Goal: Obtain resource: Download file/media

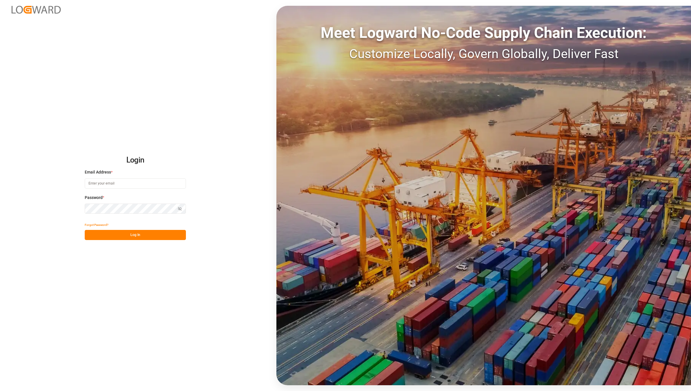
type input "[EMAIL_ADDRESS][DOMAIN_NAME]"
click at [135, 236] on button "Log In" at bounding box center [135, 235] width 101 height 10
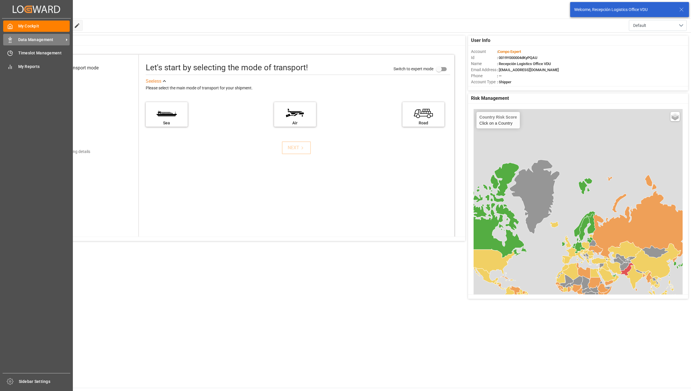
click at [10, 40] on icon at bounding box center [10, 40] width 6 height 6
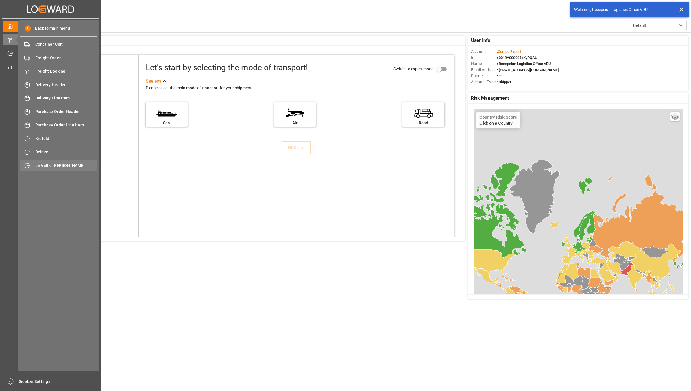
click at [60, 165] on span "La Vall d [PERSON_NAME]" at bounding box center [66, 165] width 62 height 6
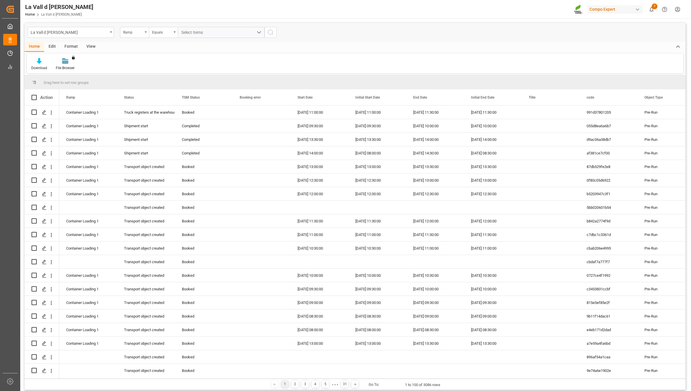
click at [88, 46] on div "View" at bounding box center [91, 47] width 18 height 10
click at [64, 61] on icon at bounding box center [66, 61] width 6 height 6
click at [84, 83] on div "VDU Overview Carretileros" at bounding box center [81, 82] width 51 height 6
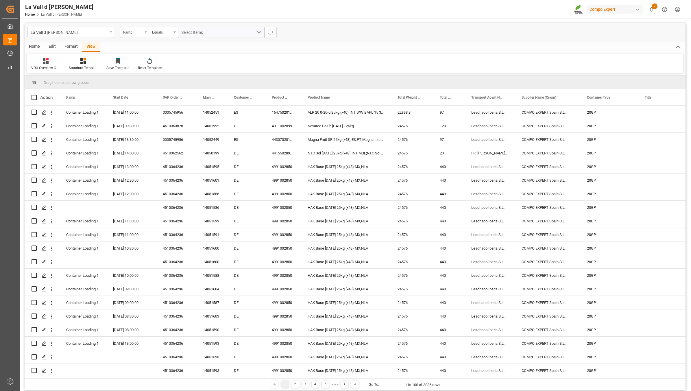
click at [144, 32] on div "Ramp" at bounding box center [134, 32] width 29 height 11
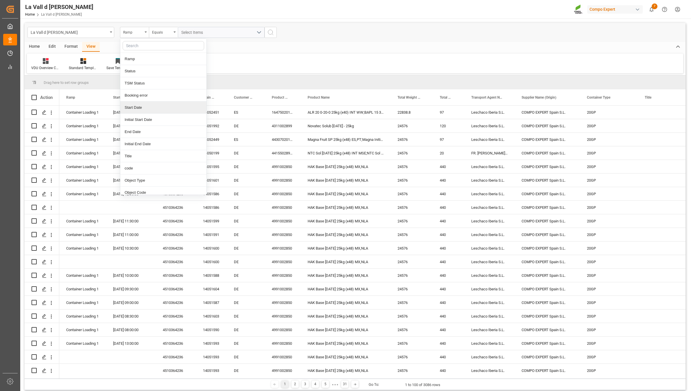
click at [135, 113] on div "Start Date" at bounding box center [163, 107] width 86 height 12
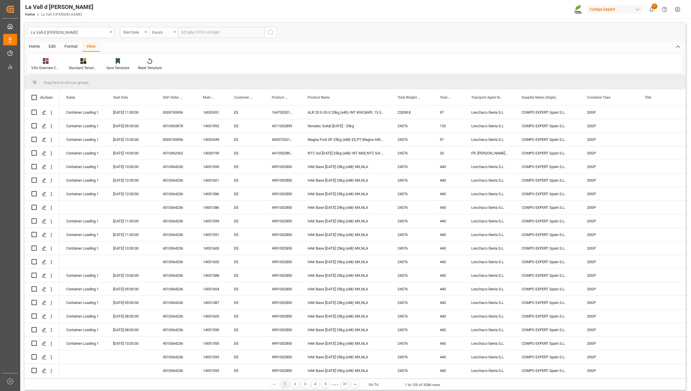
click at [165, 32] on div "Equals" at bounding box center [162, 31] width 20 height 7
click at [174, 108] on div "In range" at bounding box center [192, 107] width 86 height 12
click at [205, 32] on input "text" at bounding box center [199, 32] width 43 height 11
click at [220, 90] on span "18" at bounding box center [219, 90] width 4 height 4
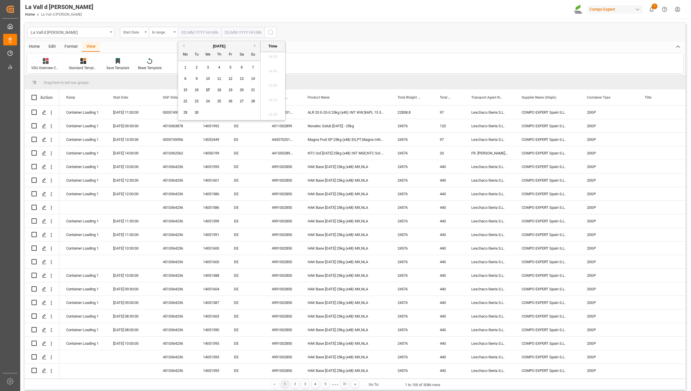
type input "[DATE] 00:00"
click at [233, 35] on input "text" at bounding box center [242, 32] width 43 height 11
click at [263, 94] on div "15 16 17 18 19 20 21" at bounding box center [262, 89] width 79 height 11
click at [263, 90] on span "18" at bounding box center [262, 90] width 4 height 4
type input "[DATE] 00:00"
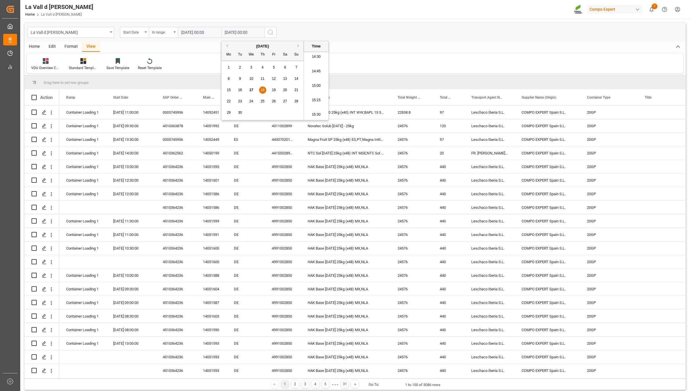
click at [271, 33] on icon "search button" at bounding box center [270, 32] width 7 height 7
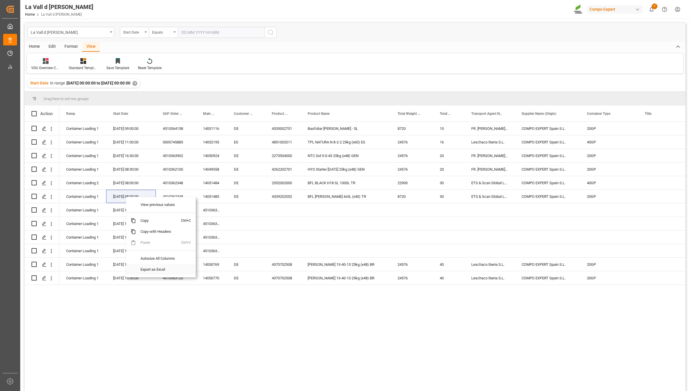
click at [156, 272] on span "Export as Excel" at bounding box center [158, 269] width 45 height 11
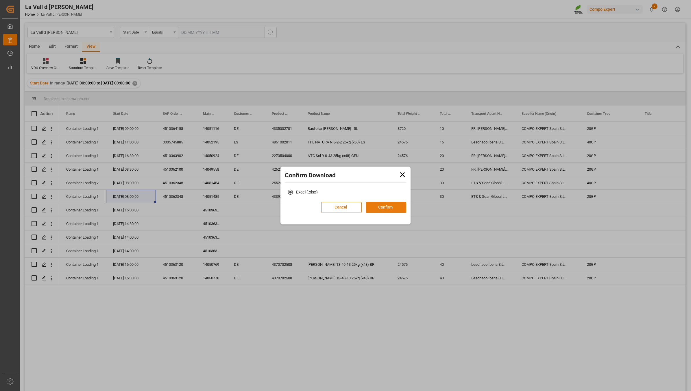
click at [390, 206] on button "Confirm" at bounding box center [385, 207] width 40 height 11
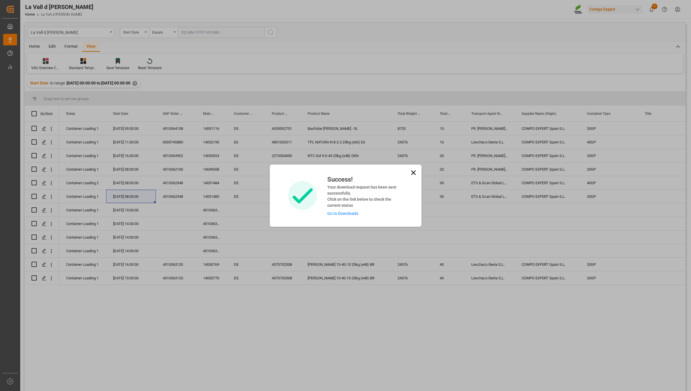
click at [347, 211] on link "Go to Downloads" at bounding box center [342, 213] width 31 height 5
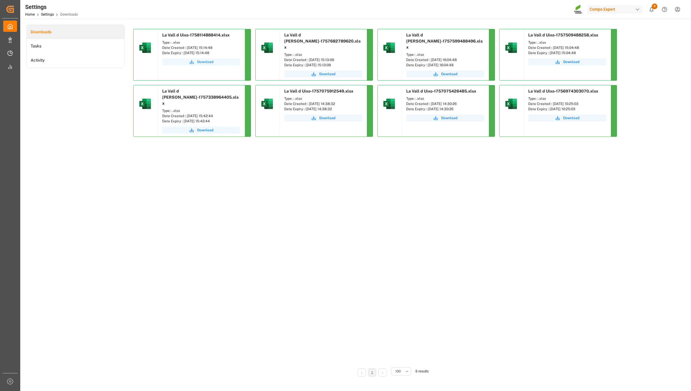
click at [185, 58] on button "Download" at bounding box center [201, 61] width 78 height 7
